Goal: Find specific page/section: Find specific page/section

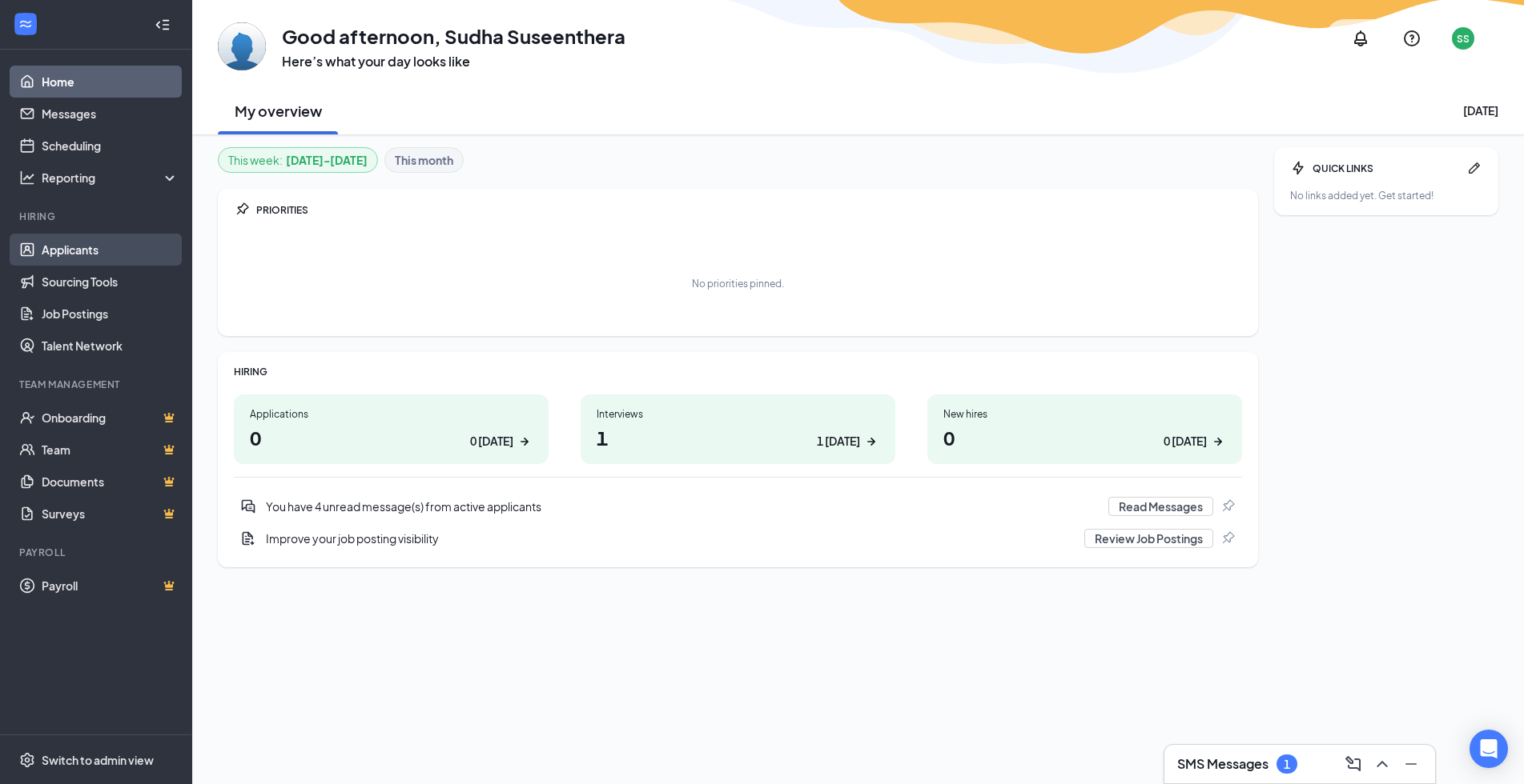
click at [64, 245] on link "Applicants" at bounding box center [109, 249] width 137 height 32
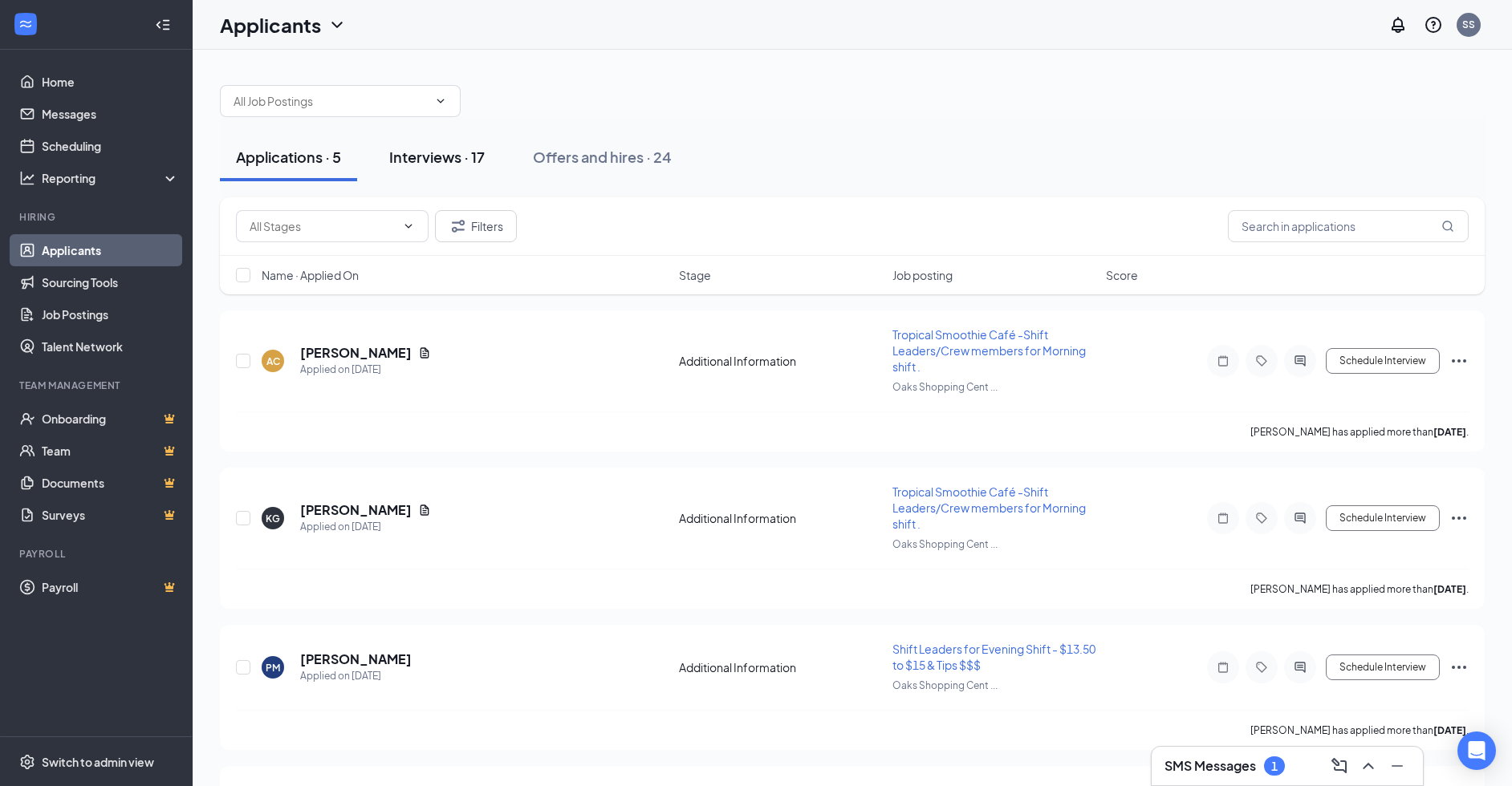
click at [415, 152] on div "Interviews · 17" at bounding box center [436, 157] width 96 height 20
